Goal: Information Seeking & Learning: Find specific fact

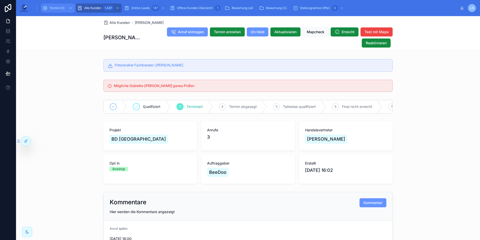
scroll to position [469, 0]
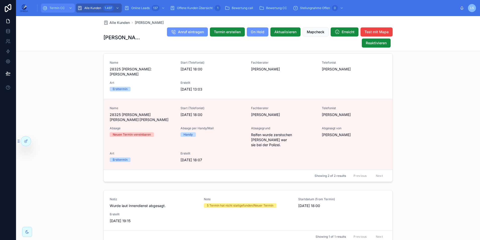
click at [62, 5] on div "Termin CC" at bounding box center [57, 8] width 31 height 8
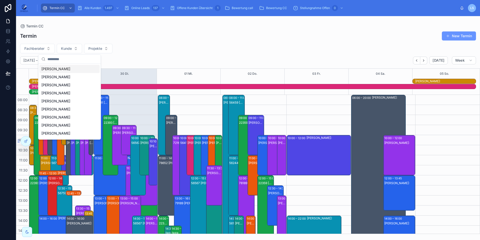
scroll to position [123, 0]
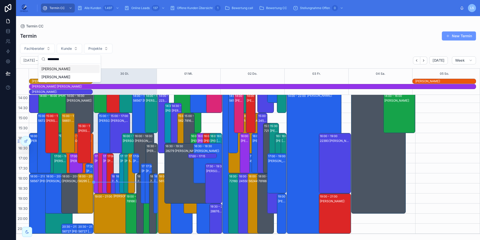
type input "*********"
click at [68, 70] on span "[PERSON_NAME]" at bounding box center [55, 68] width 29 height 5
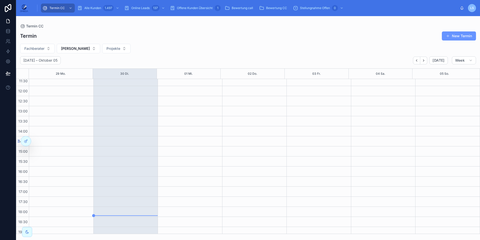
scroll to position [107, 0]
click at [83, 46] on span "[PERSON_NAME]" at bounding box center [75, 48] width 29 height 5
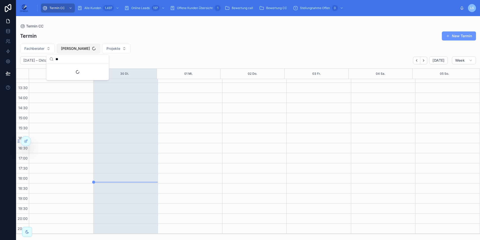
type input "*"
type input "***"
click at [77, 71] on div "[PERSON_NAME]" at bounding box center [77, 69] width 60 height 8
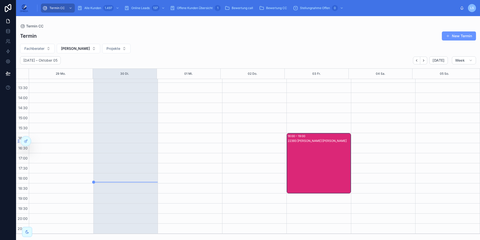
click at [293, 150] on div "22393 [PERSON_NAME]:[PERSON_NAME]" at bounding box center [319, 167] width 63 height 59
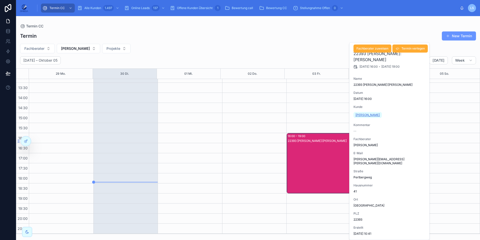
click at [367, 115] on span "[PERSON_NAME]" at bounding box center [368, 115] width 24 height 4
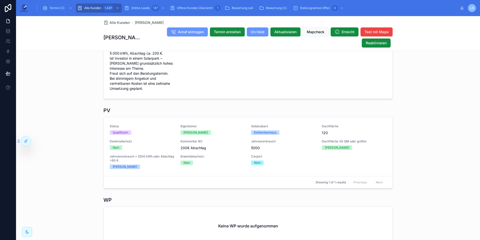
scroll to position [201, 0]
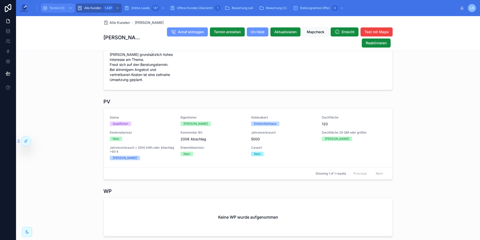
click at [59, 7] on span "Termin CC" at bounding box center [56, 8] width 15 height 4
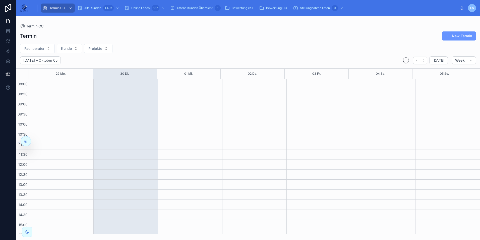
scroll to position [107, 0]
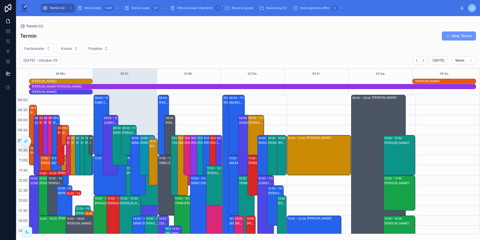
click at [42, 45] on button "Fachberater" at bounding box center [37, 49] width 35 height 10
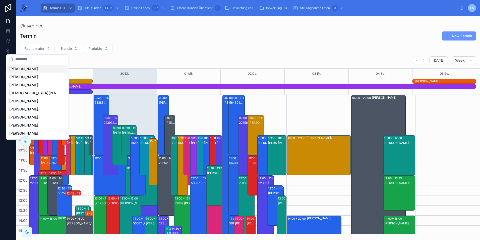
scroll to position [123, 0]
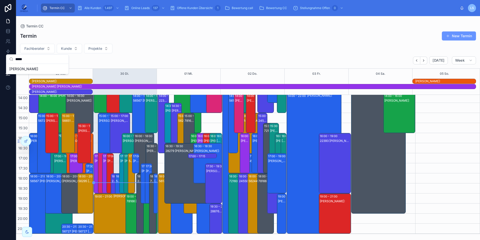
type input "*****"
click at [37, 68] on span "[PERSON_NAME]" at bounding box center [23, 68] width 29 height 5
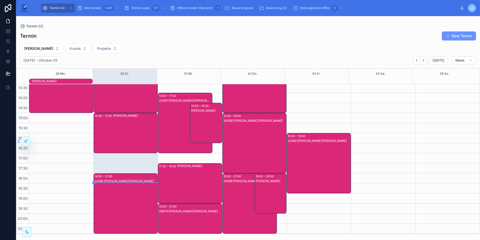
scroll to position [112, 0]
click at [319, 161] on div "22393 [PERSON_NAME]:[PERSON_NAME]" at bounding box center [319, 167] width 63 height 59
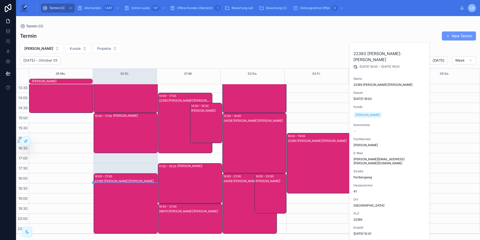
click at [319, 161] on div "22393 [PERSON_NAME]:[PERSON_NAME]" at bounding box center [319, 167] width 63 height 59
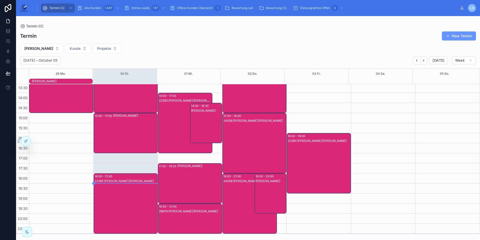
click at [319, 161] on div "22393 [PERSON_NAME]:[PERSON_NAME]" at bounding box center [319, 167] width 63 height 59
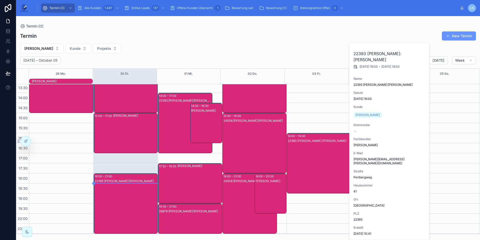
click at [319, 161] on div "22393 [PERSON_NAME]:[PERSON_NAME]" at bounding box center [319, 167] width 63 height 59
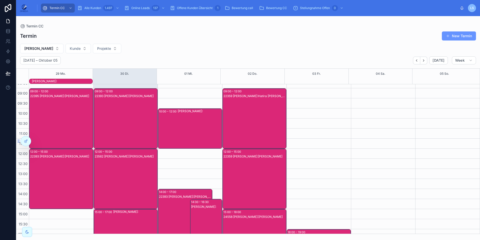
scroll to position [16, 0]
click at [250, 144] on div "22359 [PERSON_NAME]:Hatira [PERSON_NAME]" at bounding box center [255, 123] width 63 height 59
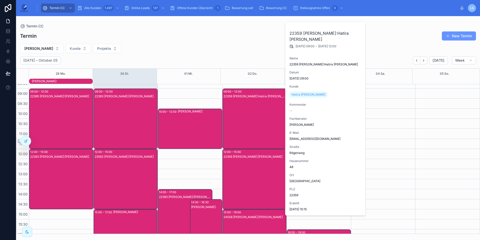
click at [250, 144] on div "22359 [PERSON_NAME]:Hatira [PERSON_NAME]" at bounding box center [255, 123] width 63 height 59
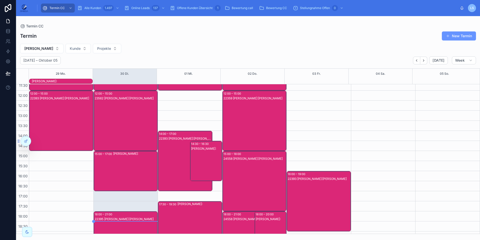
scroll to position [74, 0]
click at [257, 133] on div "22359 [PERSON_NAME]:[PERSON_NAME]" at bounding box center [255, 125] width 63 height 59
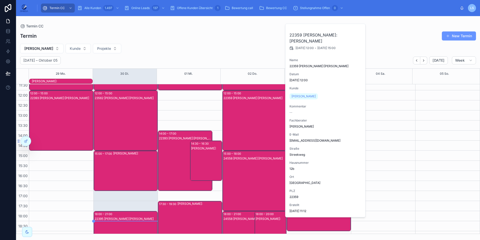
click at [257, 133] on div "22359 [PERSON_NAME]:[PERSON_NAME]" at bounding box center [255, 125] width 63 height 59
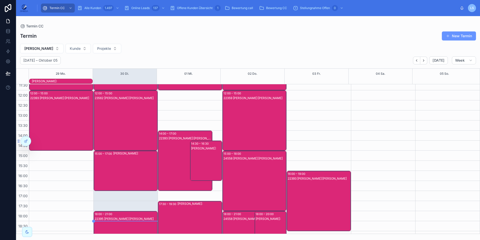
click at [175, 151] on div "22393 [PERSON_NAME]:[PERSON_NAME]" at bounding box center [185, 165] width 53 height 59
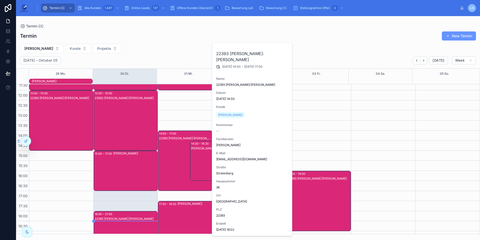
click at [175, 151] on div "22393 [PERSON_NAME]:[PERSON_NAME]" at bounding box center [185, 165] width 53 height 59
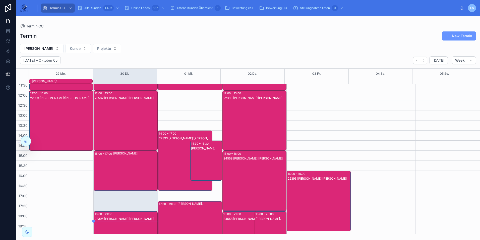
click at [210, 156] on div "[PERSON_NAME]:" at bounding box center [206, 165] width 31 height 39
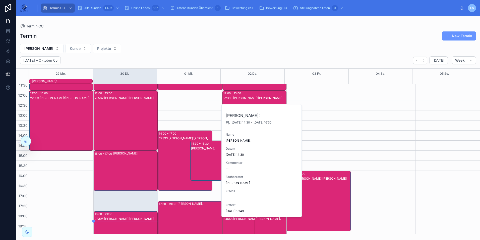
click at [204, 156] on div "[PERSON_NAME]:" at bounding box center [206, 165] width 31 height 39
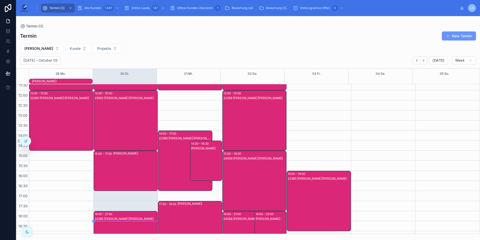
click at [170, 147] on div "22393 [PERSON_NAME]:[PERSON_NAME]" at bounding box center [185, 165] width 53 height 59
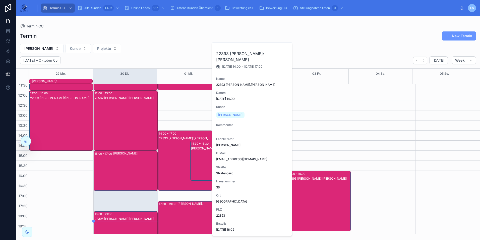
click at [170, 147] on div "22393 [PERSON_NAME]:[PERSON_NAME]" at bounding box center [185, 165] width 53 height 59
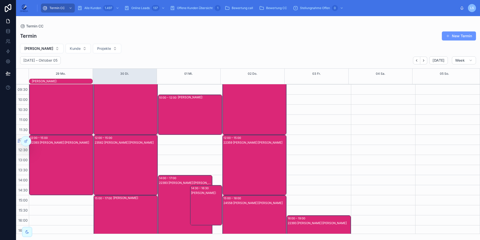
scroll to position [30, 0]
click at [192, 117] on div "[PERSON_NAME]:" at bounding box center [200, 114] width 44 height 39
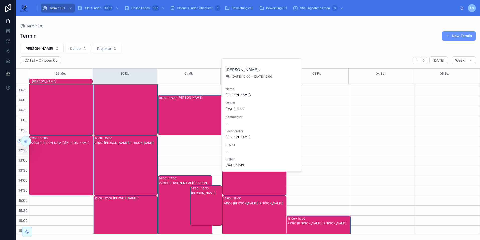
click at [192, 117] on div "[PERSON_NAME]:" at bounding box center [200, 114] width 44 height 39
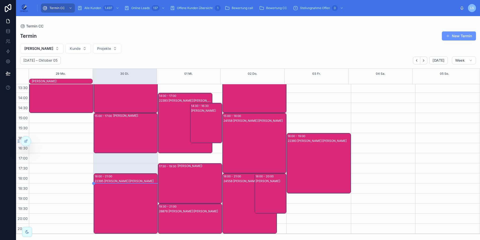
scroll to position [112, 0]
click at [174, 181] on div "17:30 – 19:30 [PERSON_NAME]:" at bounding box center [190, 184] width 64 height 40
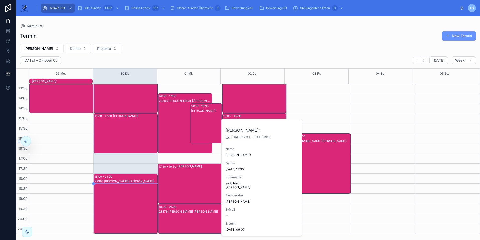
click at [174, 181] on div "17:30 – 19:30 [PERSON_NAME]:" at bounding box center [190, 184] width 64 height 40
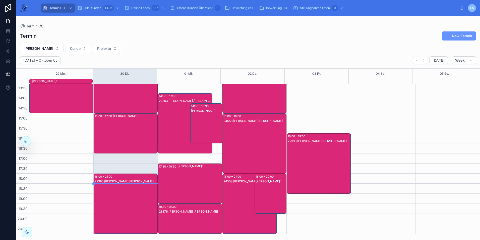
click at [185, 218] on div "28876 [PERSON_NAME]:[PERSON_NAME]" at bounding box center [190, 223] width 63 height 29
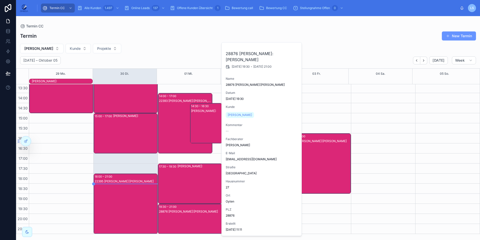
click at [185, 218] on div "28876 [PERSON_NAME]:[PERSON_NAME]" at bounding box center [190, 223] width 63 height 29
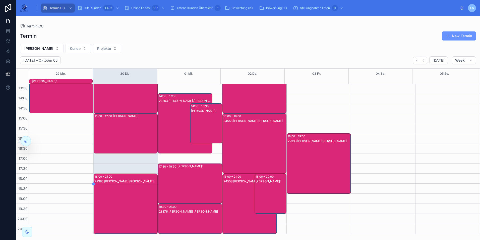
click at [193, 189] on div "[PERSON_NAME]:" at bounding box center [200, 183] width 44 height 39
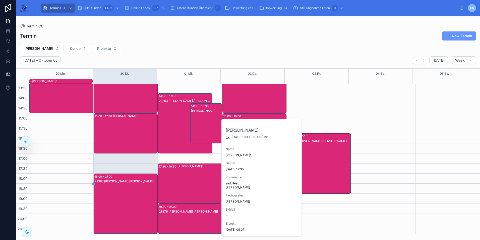
click at [193, 189] on div "[PERSON_NAME]:" at bounding box center [200, 183] width 44 height 39
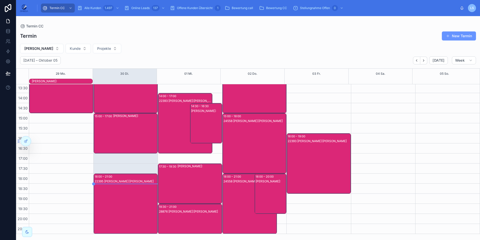
click at [176, 127] on div "22393 [PERSON_NAME]:[PERSON_NAME]" at bounding box center [185, 127] width 53 height 59
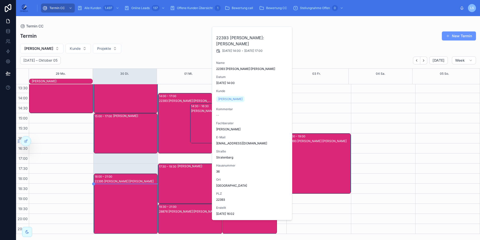
click at [176, 127] on div "22393 [PERSON_NAME]:[PERSON_NAME]" at bounding box center [185, 127] width 53 height 59
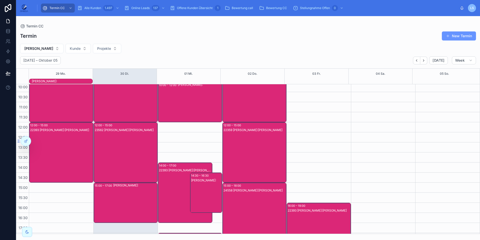
scroll to position [0, 0]
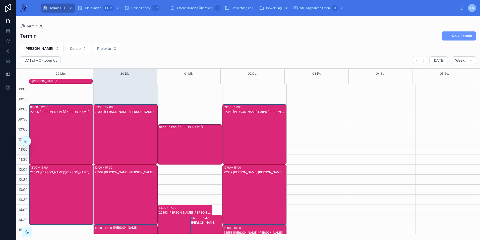
click at [176, 127] on div "10:00 – 12:00" at bounding box center [168, 127] width 19 height 5
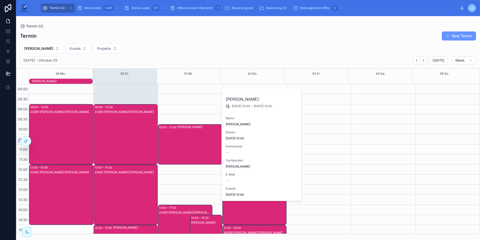
click at [176, 127] on div "10:00 – 12:00" at bounding box center [168, 127] width 19 height 5
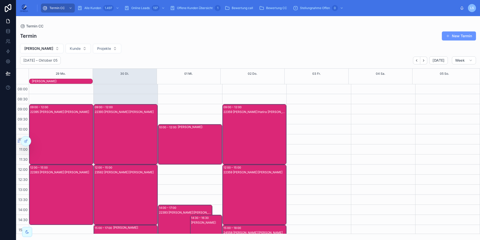
click at [252, 141] on div "22359 [PERSON_NAME]:Hatira [PERSON_NAME]" at bounding box center [255, 139] width 63 height 59
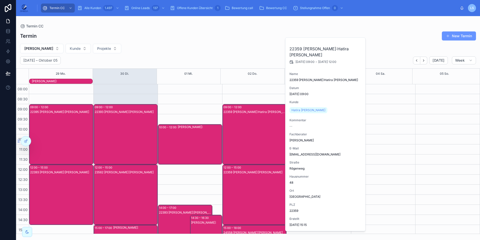
click at [252, 141] on div "22359 [PERSON_NAME]:Hatira [PERSON_NAME]" at bounding box center [255, 139] width 63 height 59
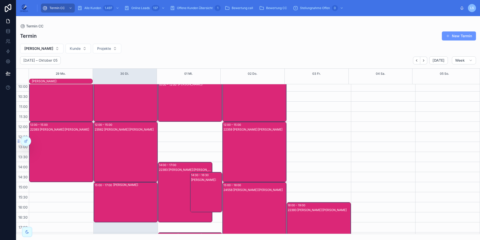
scroll to position [44, 0]
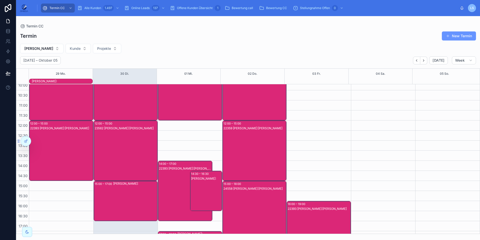
click at [252, 141] on div "22359 [PERSON_NAME]:[PERSON_NAME]" at bounding box center [255, 155] width 63 height 59
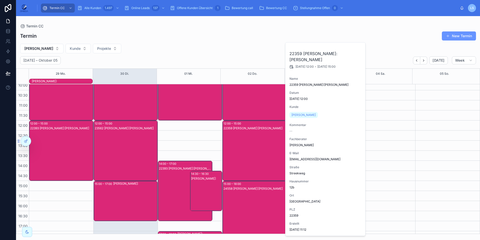
click at [252, 141] on div "22359 [PERSON_NAME]:[PERSON_NAME]" at bounding box center [255, 155] width 63 height 59
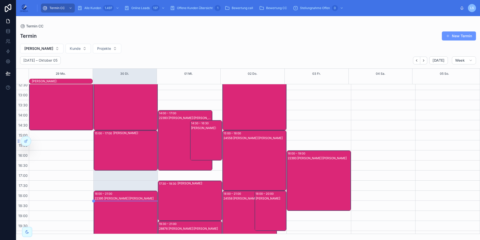
scroll to position [95, 0]
click at [252, 141] on div "24558 [PERSON_NAME]:[PERSON_NAME]" at bounding box center [255, 164] width 63 height 59
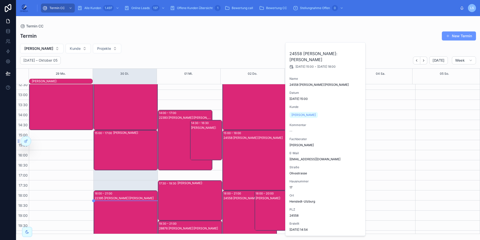
click at [252, 141] on div "24558 [PERSON_NAME]:[PERSON_NAME]" at bounding box center [255, 164] width 63 height 59
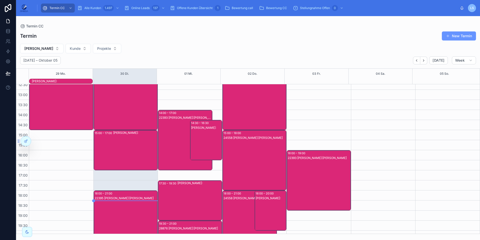
click at [229, 206] on div "24558 [PERSON_NAME]:Wiki [PERSON_NAME]" at bounding box center [250, 225] width 53 height 59
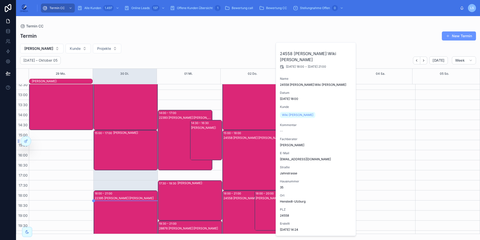
click at [229, 206] on div "24558 [PERSON_NAME]:Wiki [PERSON_NAME]" at bounding box center [250, 225] width 53 height 59
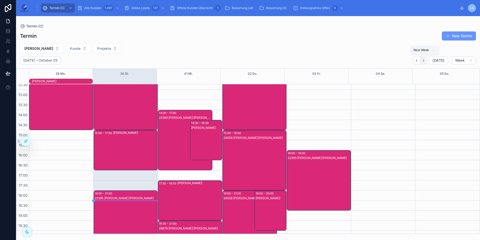
click at [423, 59] on button "Next" at bounding box center [424, 61] width 7 height 8
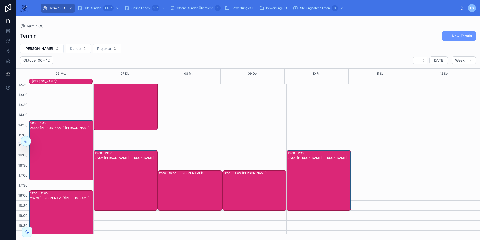
click at [325, 175] on div "22393 [PERSON_NAME]:[PERSON_NAME]" at bounding box center [319, 185] width 63 height 59
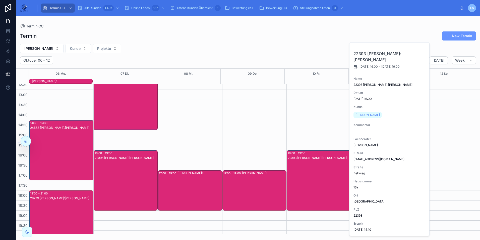
click at [325, 175] on div "22393 [PERSON_NAME]:[PERSON_NAME]" at bounding box center [319, 185] width 63 height 59
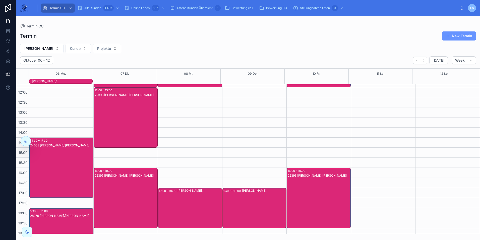
scroll to position [112, 0]
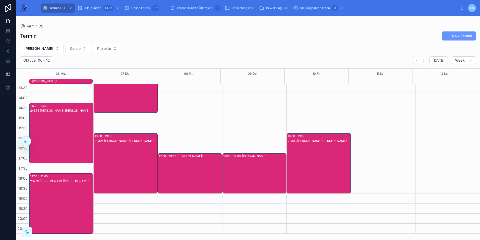
click at [81, 82] on div "[PERSON_NAME]:" at bounding box center [62, 81] width 61 height 4
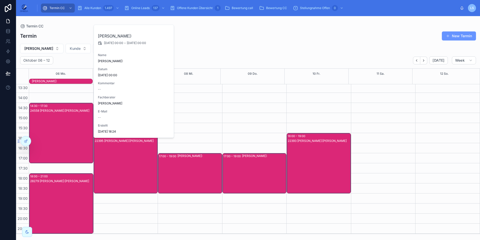
click at [81, 82] on div "[PERSON_NAME]:" at bounding box center [62, 81] width 61 height 4
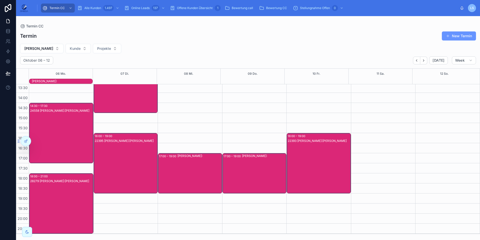
click at [71, 115] on div "24558 [PERSON_NAME]:[PERSON_NAME]" at bounding box center [61, 137] width 63 height 59
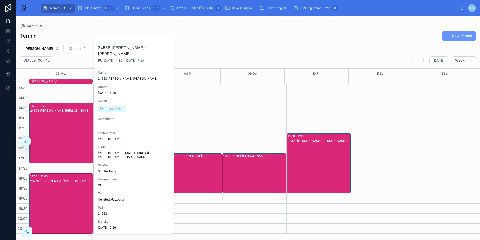
click at [71, 115] on div "24558 [PERSON_NAME]:[PERSON_NAME]" at bounding box center [61, 137] width 63 height 59
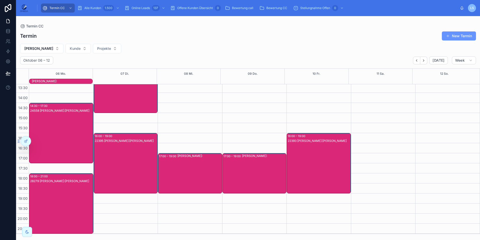
click at [59, 203] on div "28279 [PERSON_NAME]:[PERSON_NAME]" at bounding box center [61, 208] width 63 height 59
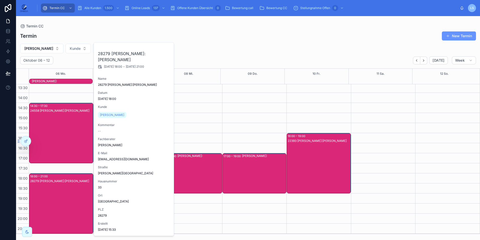
click at [59, 203] on div "28279 [PERSON_NAME]:[PERSON_NAME]" at bounding box center [61, 208] width 63 height 59
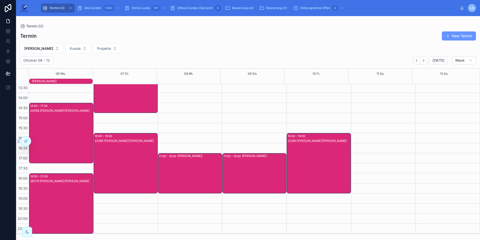
click at [69, 131] on div "24558 [PERSON_NAME]:[PERSON_NAME]" at bounding box center [61, 137] width 63 height 59
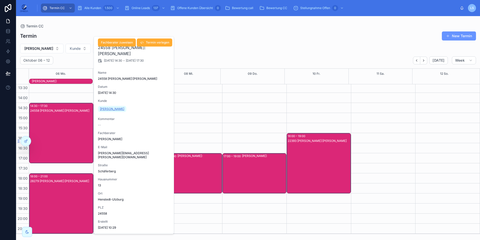
click at [112, 108] on span "[PERSON_NAME]" at bounding box center [112, 109] width 24 height 4
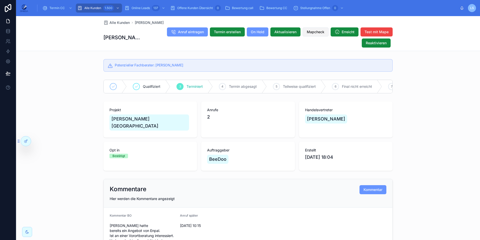
click at [307, 33] on span "Mapcheck" at bounding box center [316, 31] width 18 height 5
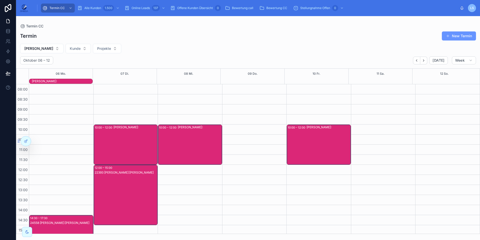
scroll to position [112, 0]
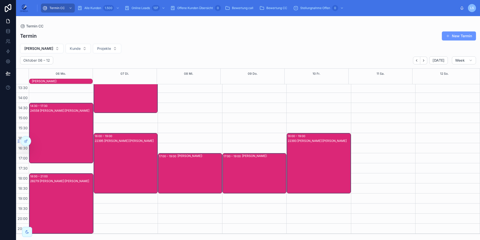
click at [49, 188] on div "28279 [PERSON_NAME]:[PERSON_NAME]" at bounding box center [61, 208] width 63 height 59
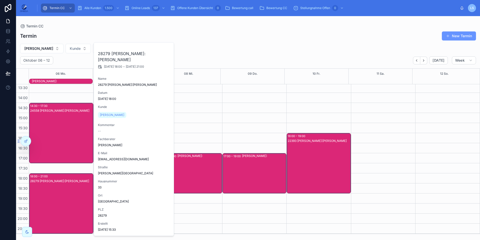
click at [49, 188] on div "28279 [PERSON_NAME]:[PERSON_NAME]" at bounding box center [61, 208] width 63 height 59
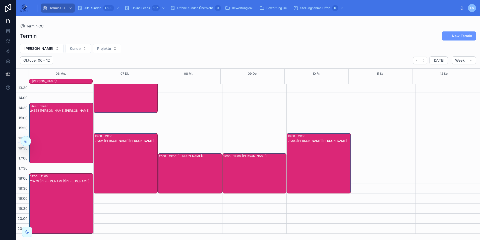
scroll to position [112, 0]
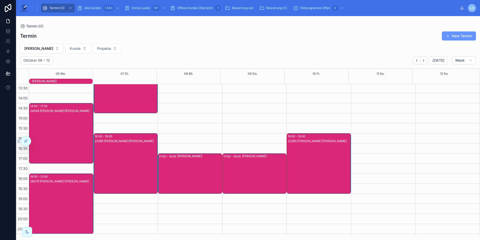
click at [352, 36] on div "Termin New Termin" at bounding box center [248, 36] width 456 height 10
click at [419, 62] on button "Back" at bounding box center [416, 61] width 7 height 8
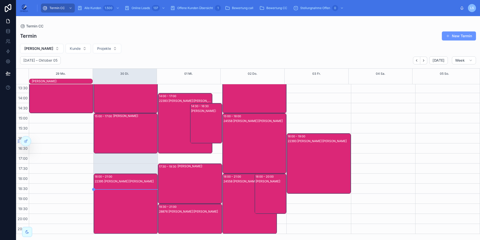
click at [317, 159] on div "22393 [PERSON_NAME]:[PERSON_NAME]" at bounding box center [319, 168] width 63 height 59
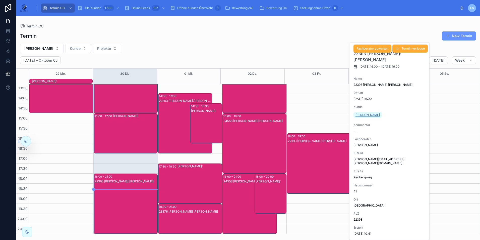
drag, startPoint x: 383, startPoint y: 116, endPoint x: 355, endPoint y: 117, distance: 27.9
click at [355, 117] on div "[PERSON_NAME]" at bounding box center [390, 115] width 72 height 8
copy span "[PERSON_NAME]"
click at [208, 45] on div "[PERSON_NAME] Projekte" at bounding box center [248, 49] width 464 height 10
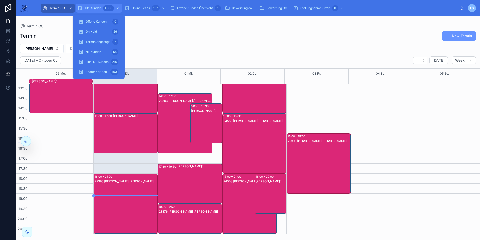
click at [97, 7] on span "Alle Kunden" at bounding box center [92, 8] width 17 height 4
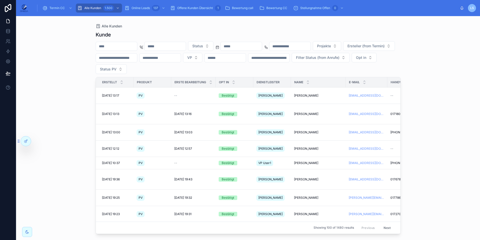
click at [137, 49] on input "text" at bounding box center [116, 46] width 41 height 7
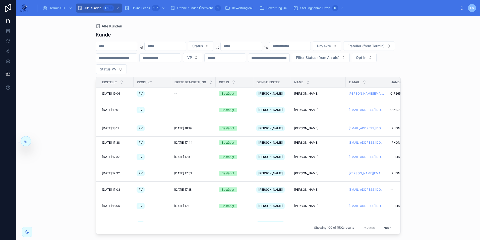
paste input "**********"
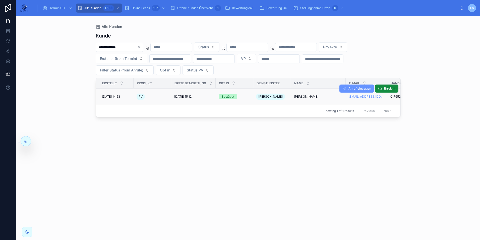
type input "**********"
click at [300, 94] on span "[PERSON_NAME]" at bounding box center [306, 96] width 24 height 4
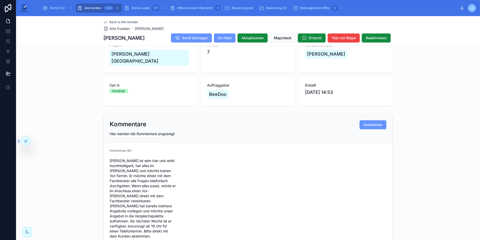
scroll to position [75, 0]
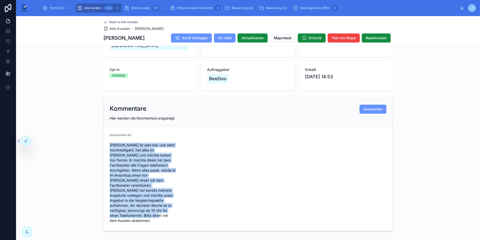
drag, startPoint x: 145, startPoint y: 212, endPoint x: 108, endPoint y: 142, distance: 79.4
click at [110, 142] on span "[PERSON_NAME] ist sehr klar und wirkt hochintelligent, hat alles im [PERSON_NAM…" at bounding box center [143, 182] width 66 height 80
copy span "[PERSON_NAME] ist sehr klar und wirkt hochintelligent, hat alles im [PERSON_NAM…"
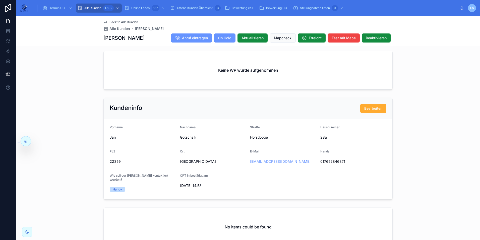
scroll to position [402, 0]
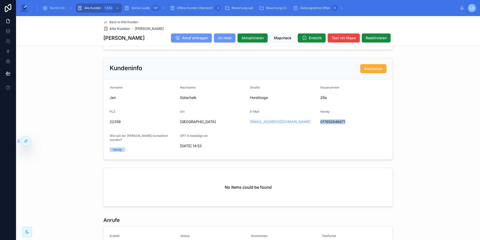
drag, startPoint x: 342, startPoint y: 114, endPoint x: 319, endPoint y: 114, distance: 23.1
click at [321, 119] on span "017652846871" at bounding box center [354, 121] width 66 height 5
copy span "017652846871"
click at [185, 95] on span "Gotschalk" at bounding box center [213, 97] width 66 height 5
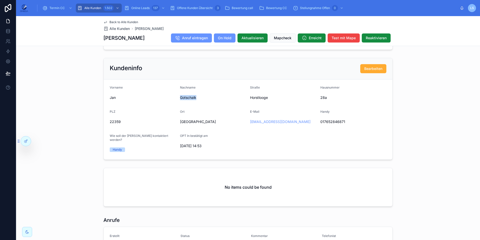
copy span "Gotschalk"
click at [114, 95] on span "Jan" at bounding box center [143, 97] width 66 height 5
click at [113, 95] on span "Jan" at bounding box center [143, 97] width 66 height 5
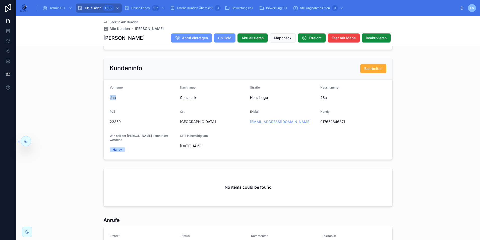
copy span "Jan"
click at [190, 119] on span "[GEOGRAPHIC_DATA]" at bounding box center [213, 121] width 66 height 5
copy span "[GEOGRAPHIC_DATA]"
click at [209, 8] on span "Offene Kunden Übersicht" at bounding box center [195, 8] width 36 height 4
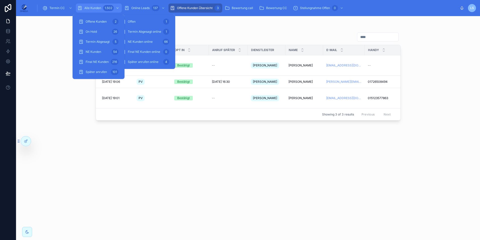
click at [104, 6] on div "1.502" at bounding box center [108, 8] width 11 height 6
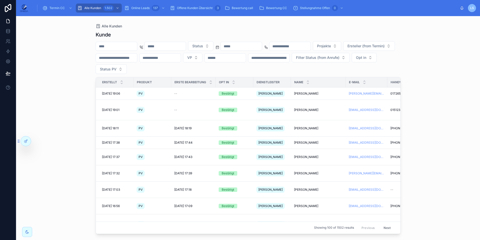
click at [262, 46] on input "text" at bounding box center [241, 46] width 41 height 7
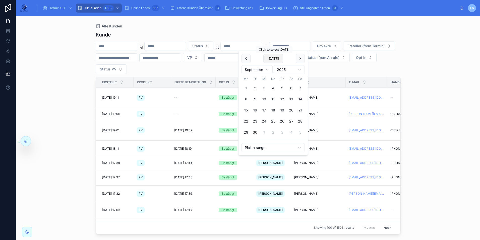
click at [272, 58] on button "[DATE]" at bounding box center [274, 58] width 20 height 9
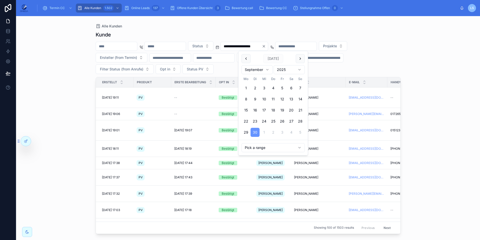
type input "**********"
click at [432, 102] on div "**********" at bounding box center [248, 128] width 464 height 224
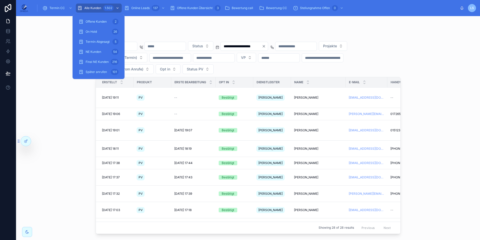
click at [101, 9] on span "Alle Kunden" at bounding box center [92, 8] width 17 height 4
